Goal: Information Seeking & Learning: Learn about a topic

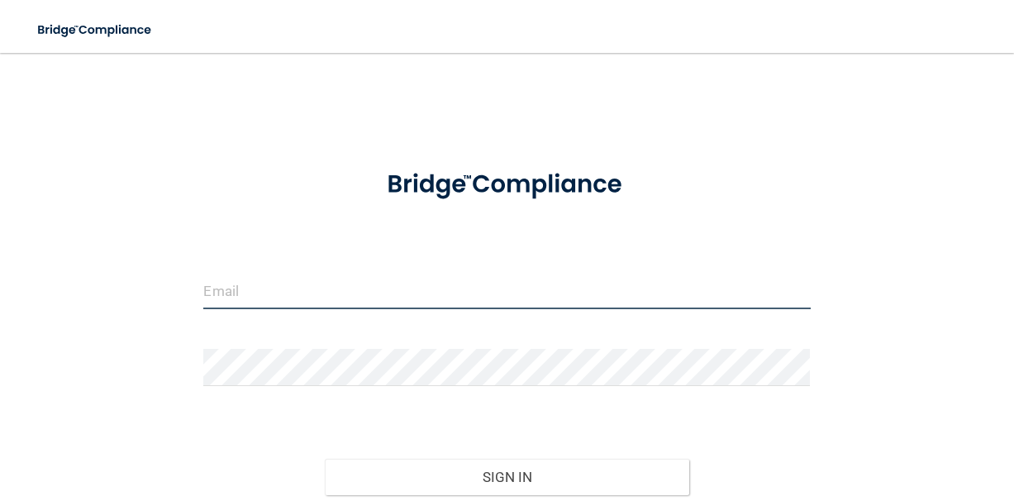
type input "[EMAIL_ADDRESS][DOMAIN_NAME]"
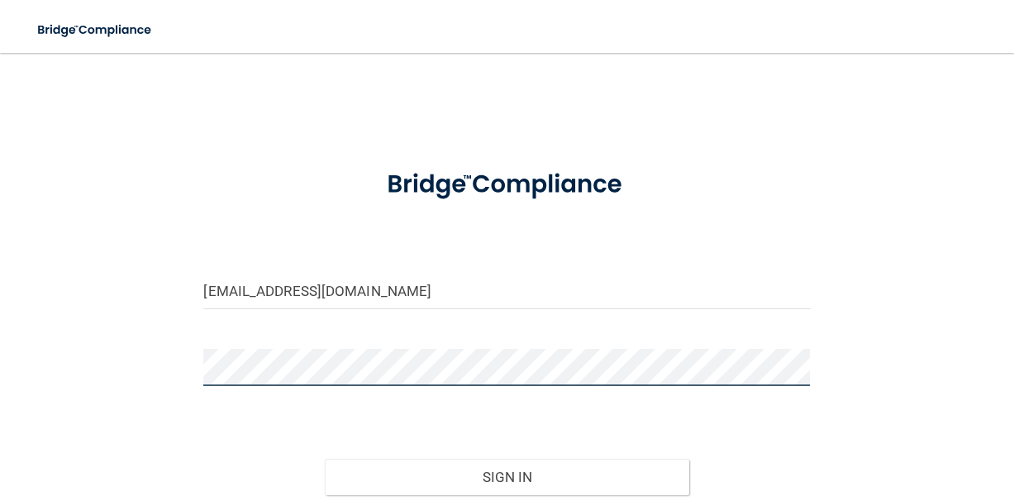
scroll to position [130, 0]
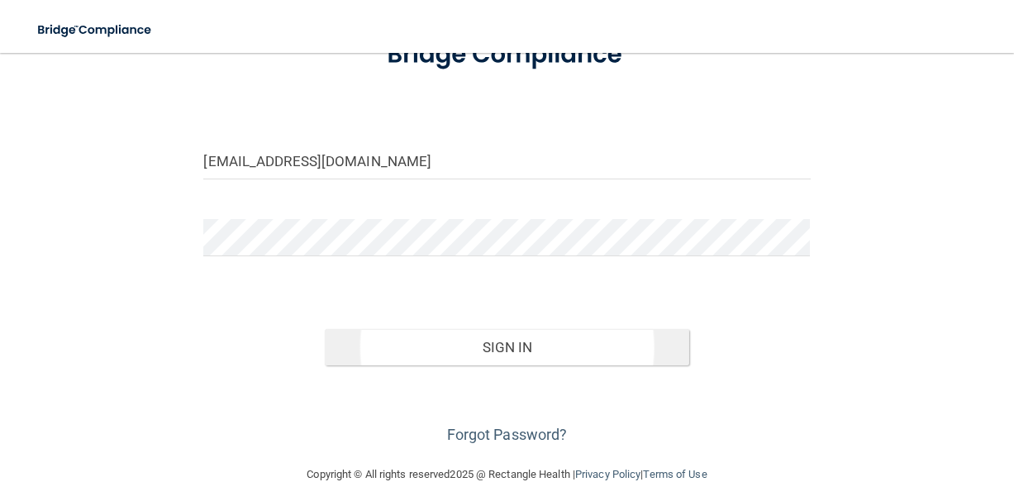
click at [477, 349] on button "Sign In" at bounding box center [506, 347] width 363 height 36
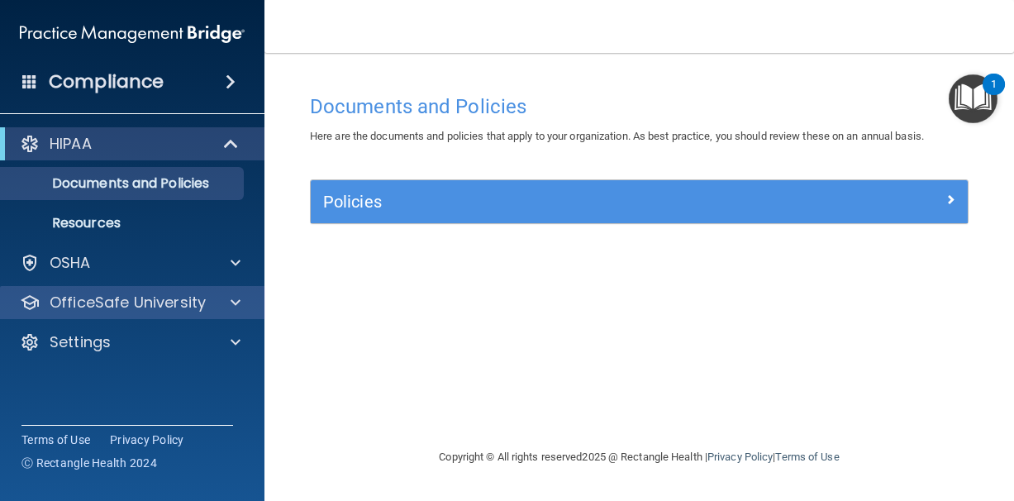
click at [234, 302] on span at bounding box center [235, 302] width 10 height 20
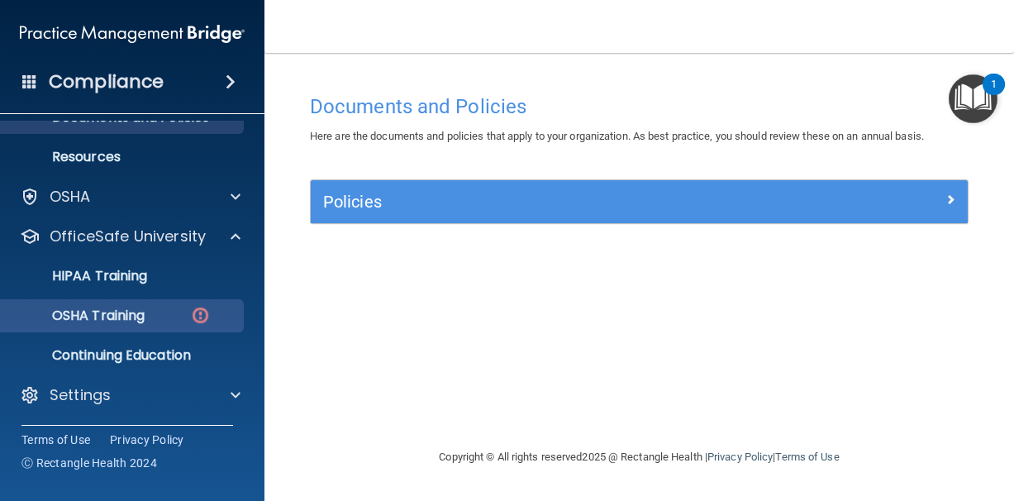
scroll to position [66, 0]
click at [162, 322] on div "OSHA Training" at bounding box center [124, 315] width 226 height 17
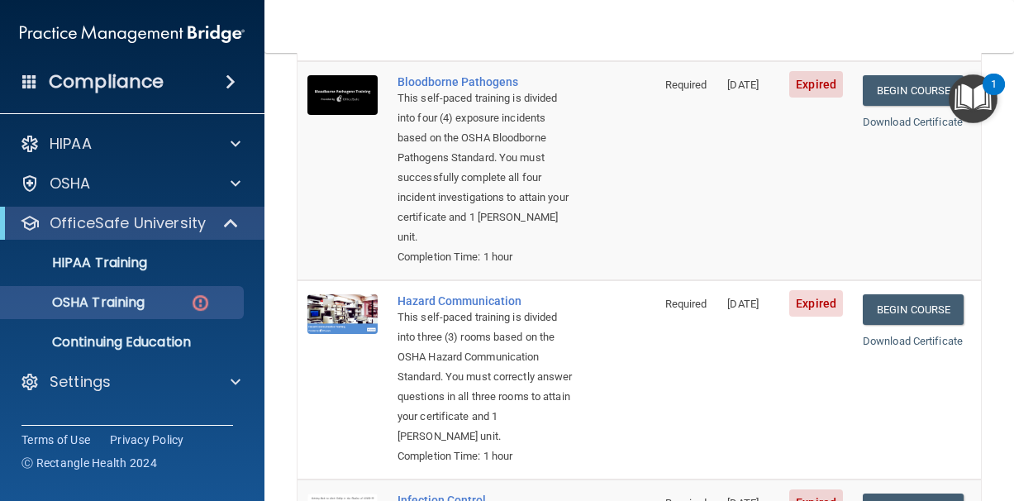
scroll to position [203, 0]
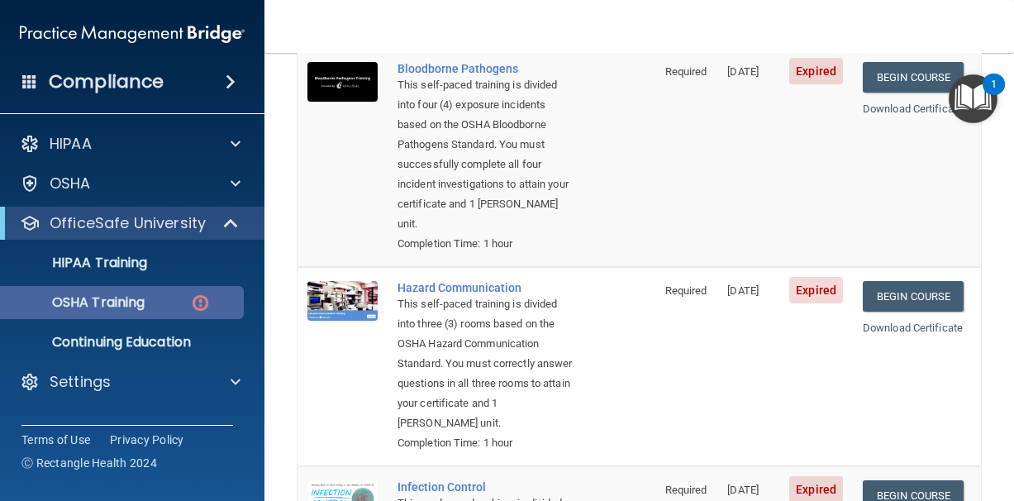
click at [197, 302] on img at bounding box center [200, 302] width 21 height 21
click at [98, 307] on p "OSHA Training" at bounding box center [78, 302] width 134 height 17
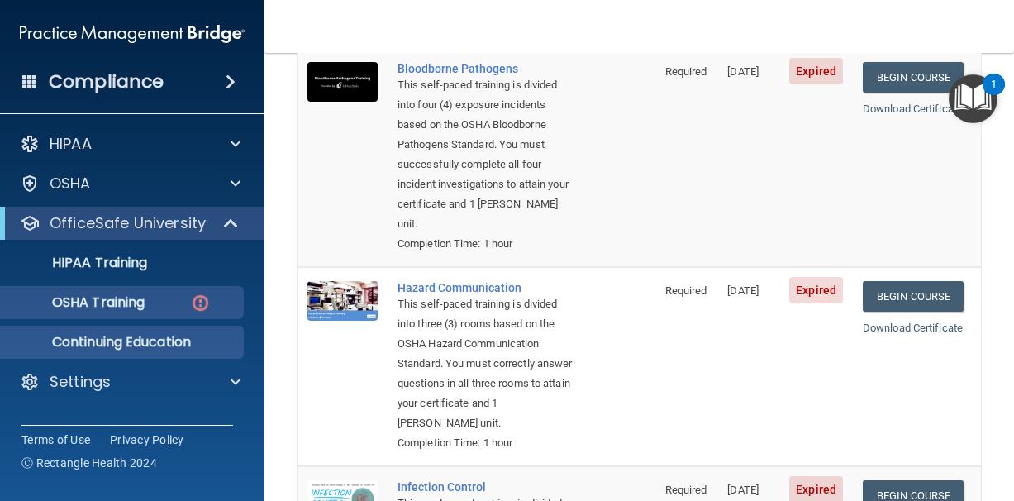
click at [150, 335] on p "Continuing Education" at bounding box center [124, 342] width 226 height 17
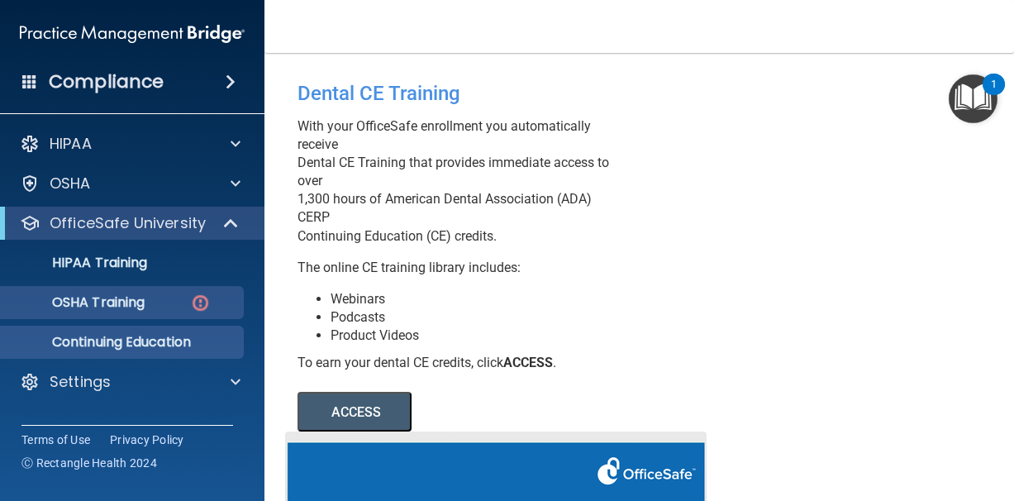
click at [113, 301] on p "OSHA Training" at bounding box center [78, 302] width 134 height 17
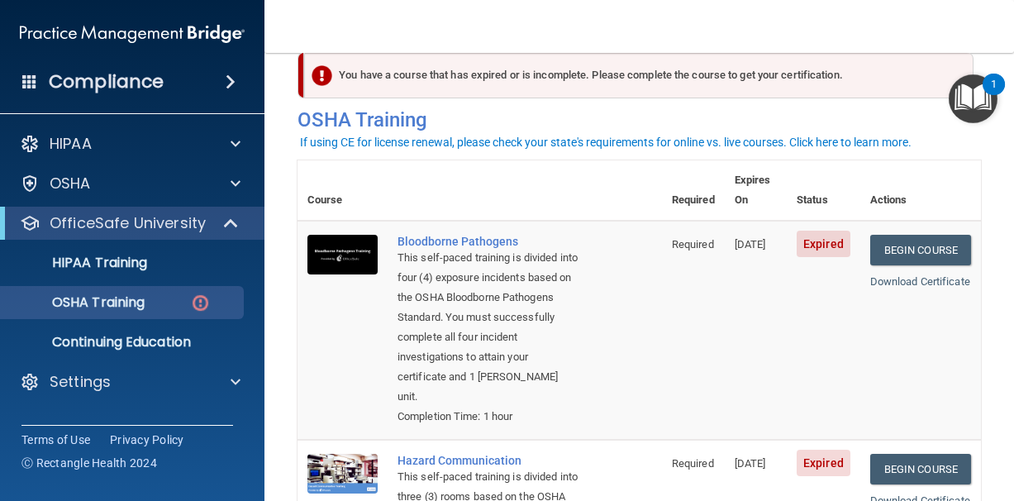
scroll to position [38, 0]
